Goal: Information Seeking & Learning: Learn about a topic

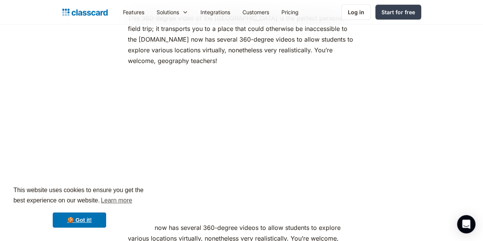
scroll to position [1718, 0]
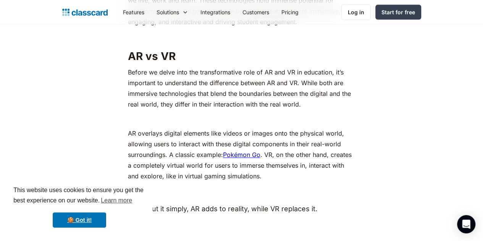
scroll to position [443, 0]
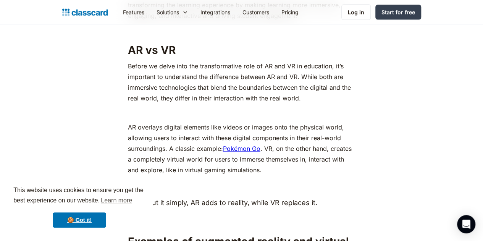
click at [226, 150] on link "Pokémon Go" at bounding box center [241, 149] width 37 height 8
click at [181, 76] on p "Before we delve into the transformative role of AR and VR in education, it’s im…" at bounding box center [242, 82] width 228 height 43
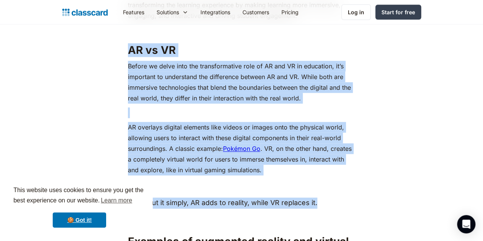
drag, startPoint x: 123, startPoint y: 51, endPoint x: 314, endPoint y: 204, distance: 244.9
copy div "AR vs VR Before we delve into the transformative role of AR and VR in education…"
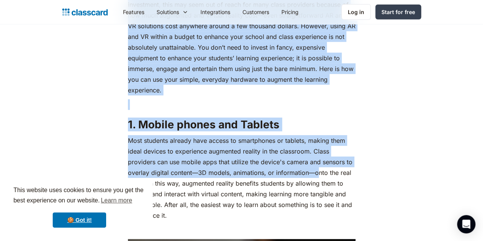
scroll to position [1108, 0]
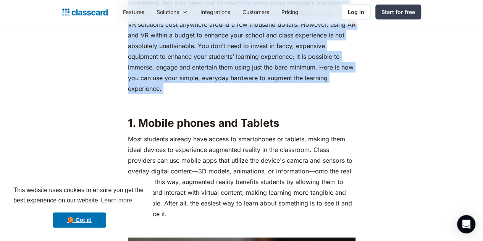
drag, startPoint x: 122, startPoint y: 60, endPoint x: 294, endPoint y: 63, distance: 172.4
copy div "Loremips do Sitametco Adipisc eli Seddoei Tempori ut lab Etdolorem Aliquaeni Ad…"
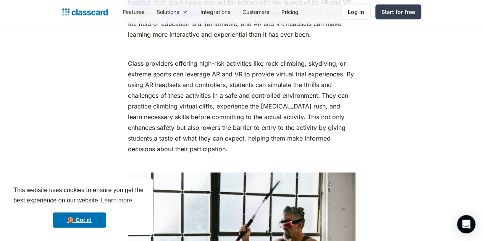
scroll to position [3668, 0]
